Goal: Task Accomplishment & Management: Manage account settings

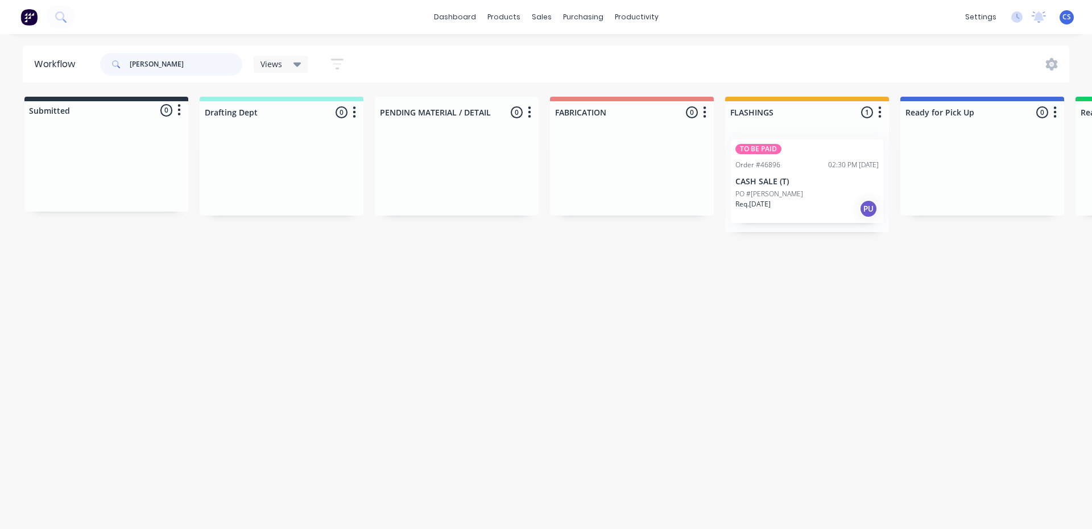
drag, startPoint x: 532, startPoint y: 391, endPoint x: 158, endPoint y: 69, distance: 494.0
click at [164, 70] on input "MASON" at bounding box center [186, 64] width 113 height 23
drag, startPoint x: 157, startPoint y: 67, endPoint x: 0, endPoint y: 65, distance: 157.0
click at [0, 65] on div "Workflow MASON Views Save new view None (Default) edit Nilesh edit Production e…" at bounding box center [546, 64] width 1092 height 37
type input "abel"
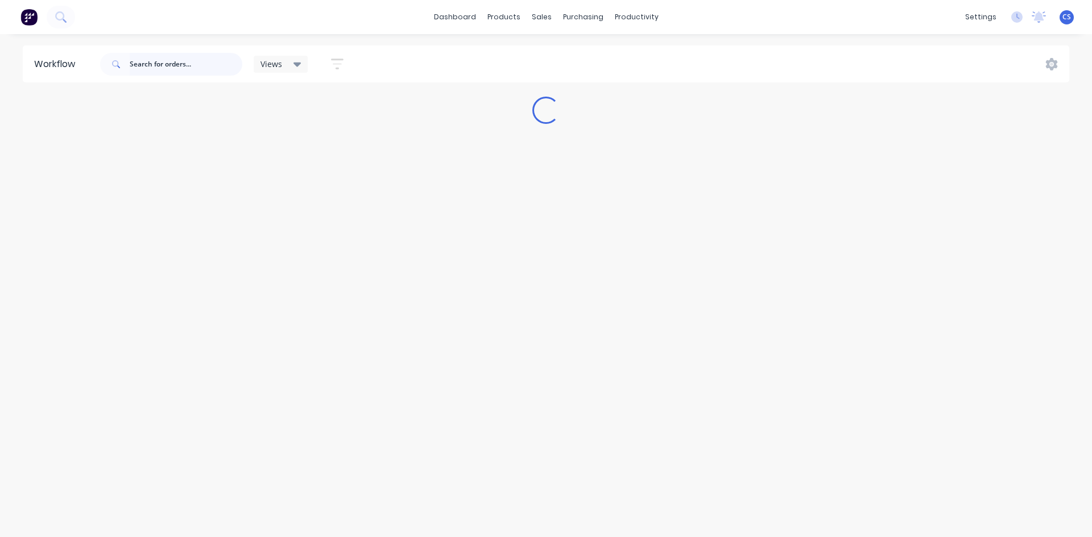
click at [160, 75] on input "text" at bounding box center [186, 64] width 113 height 23
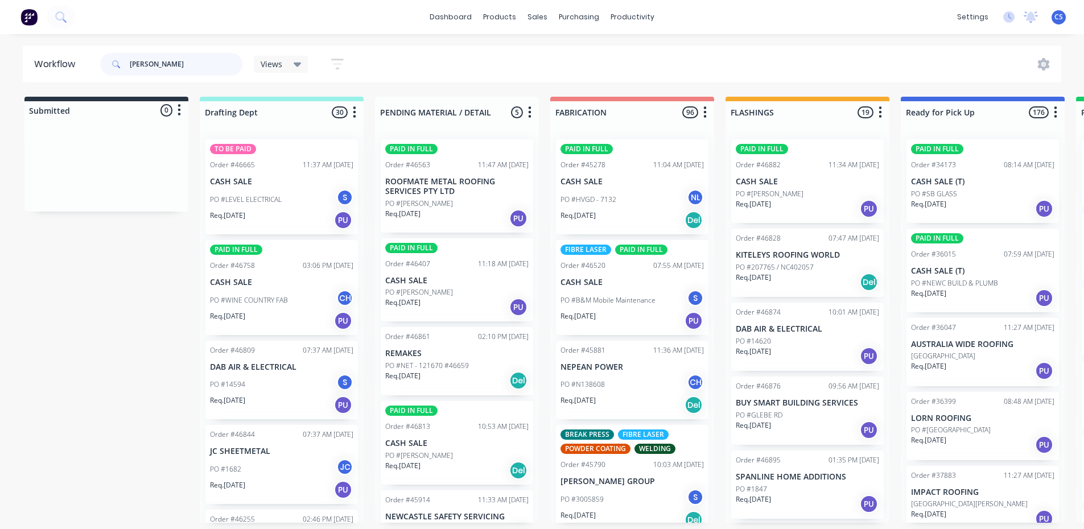
drag, startPoint x: 171, startPoint y: 69, endPoint x: 55, endPoint y: 71, distance: 116.0
click at [55, 71] on header "Workflow [PERSON_NAME] Views Save new view None (Default) edit Nilesh edit Prod…" at bounding box center [542, 64] width 1039 height 37
type input "[PERSON_NAME]"
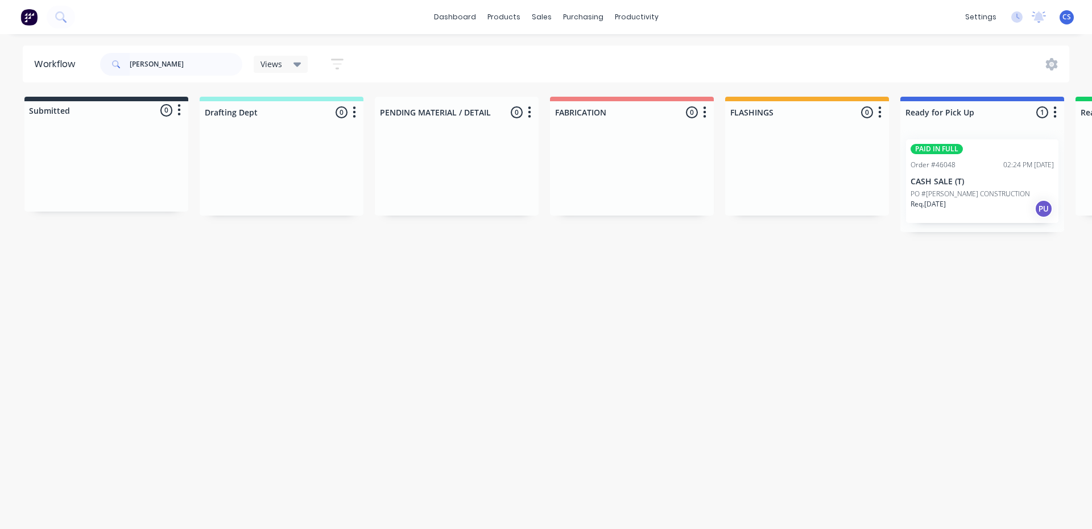
click at [999, 203] on div "Req. [DATE] PU" at bounding box center [982, 208] width 143 height 19
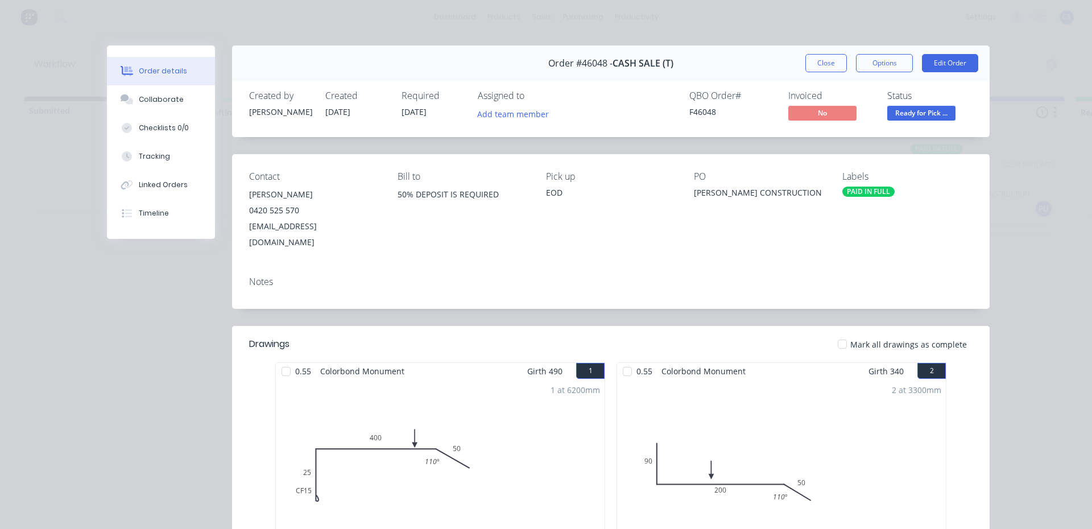
drag, startPoint x: 555, startPoint y: 109, endPoint x: 969, endPoint y: 154, distance: 416.6
click at [973, 154] on div "Contact [PERSON_NAME] [PHONE_NUMBER] [EMAIL_ADDRESS][DOMAIN_NAME] Bill to 50% D…" at bounding box center [611, 210] width 758 height 113
click at [123, 106] on button "Collaborate" at bounding box center [161, 99] width 108 height 28
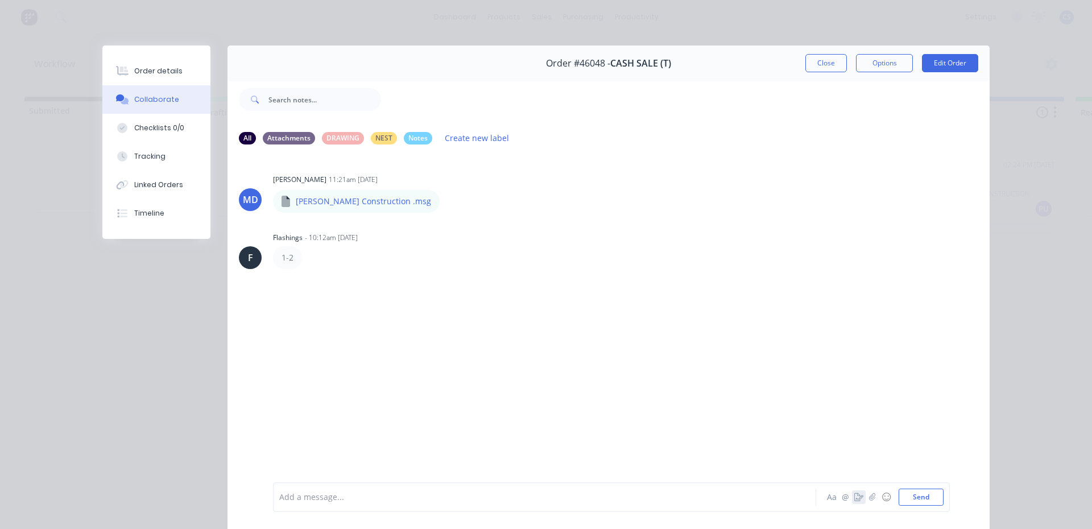
click at [854, 494] on icon "button" at bounding box center [858, 497] width 9 height 8
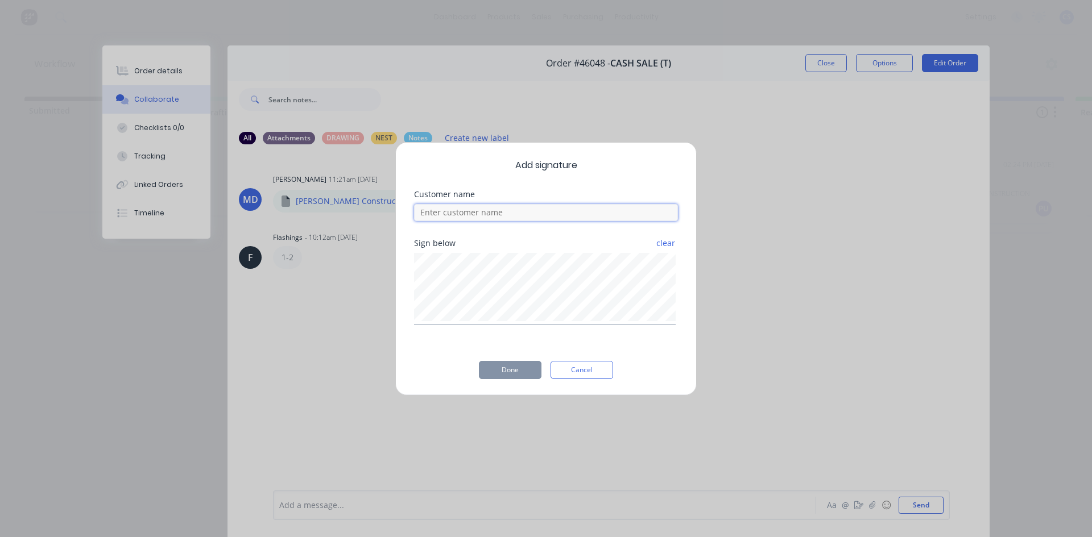
click at [448, 214] on input at bounding box center [546, 212] width 264 height 17
type input "l"
type input "[PERSON_NAME]"
click at [499, 378] on button "Done" at bounding box center [510, 370] width 63 height 18
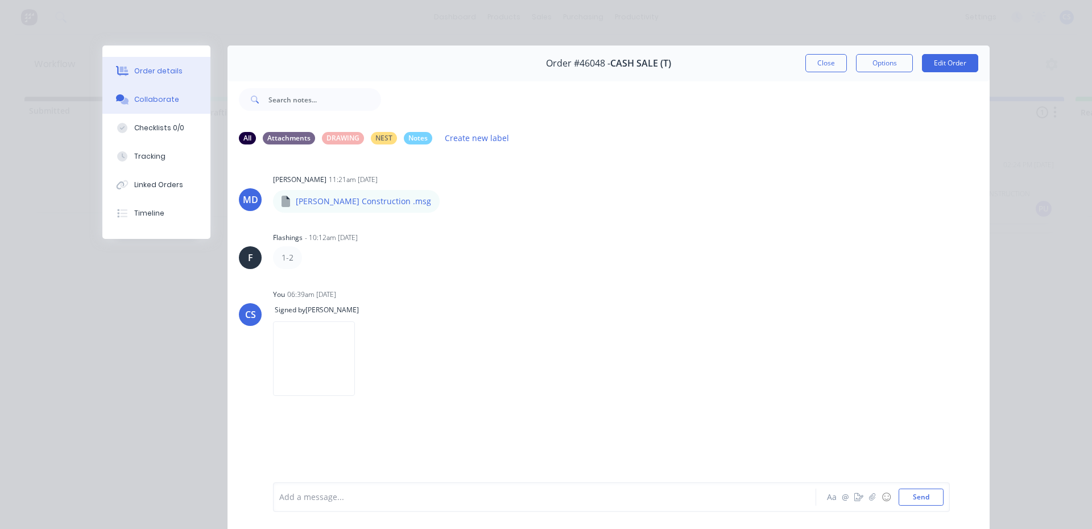
click at [180, 79] on button "Order details" at bounding box center [156, 71] width 108 height 28
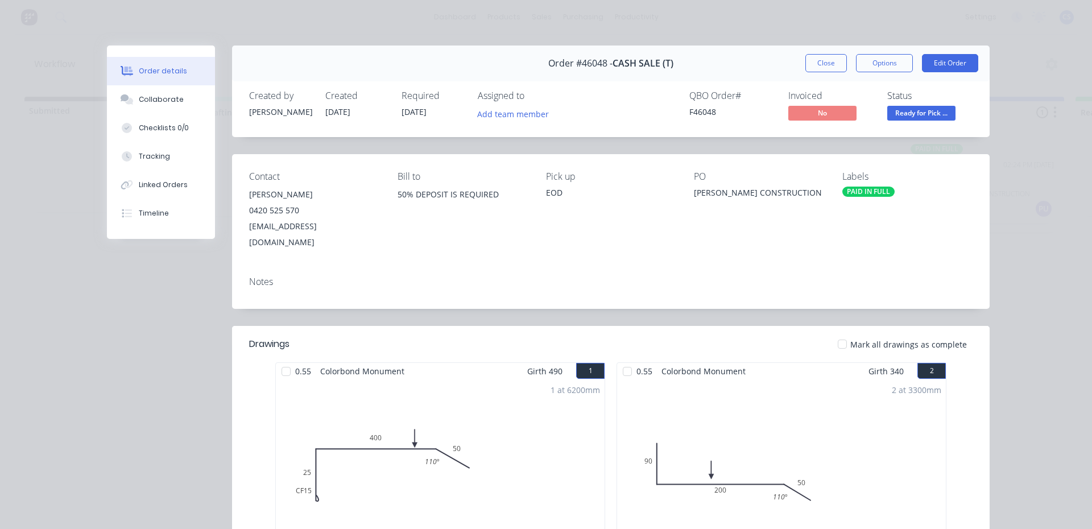
click at [940, 117] on span "Ready for Pick ..." at bounding box center [921, 113] width 68 height 14
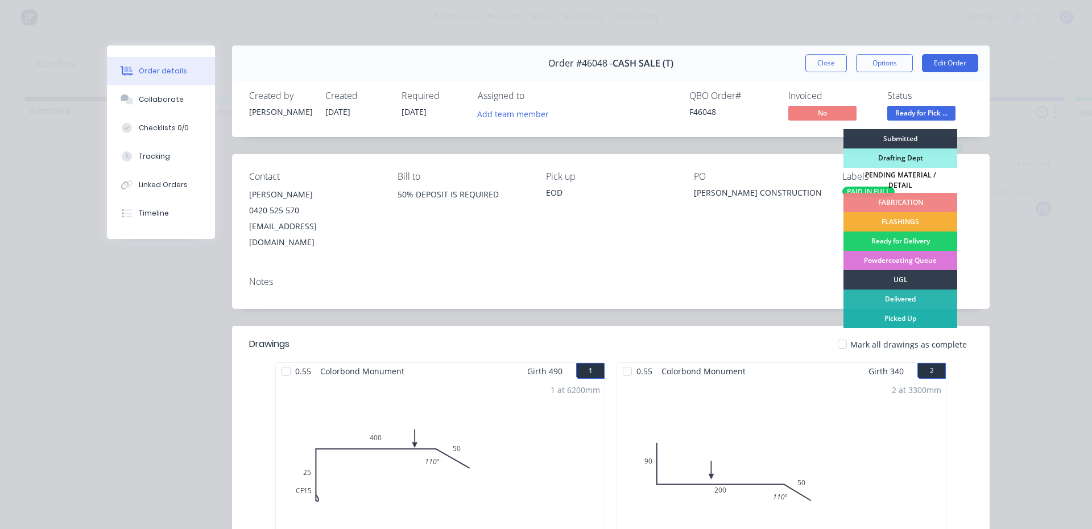
click at [911, 315] on div "Picked Up" at bounding box center [900, 318] width 114 height 19
